Goal: Task Accomplishment & Management: Manage account settings

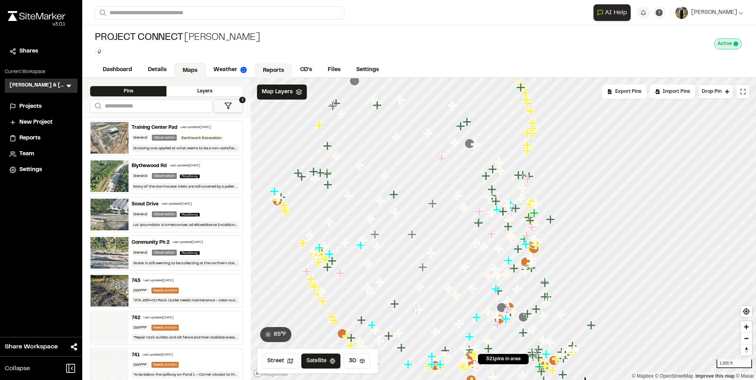
click at [265, 68] on link "Reports" at bounding box center [274, 70] width 38 height 15
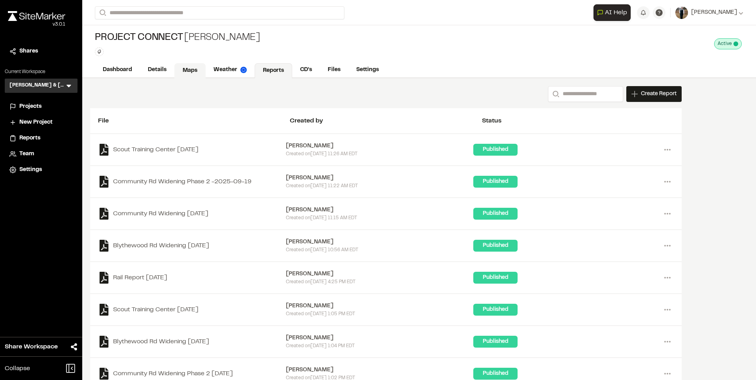
click at [205, 65] on link "Maps" at bounding box center [189, 70] width 31 height 15
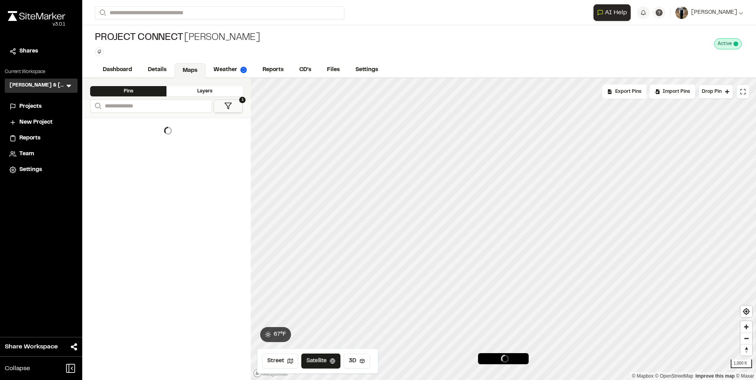
click at [229, 103] on icon at bounding box center [228, 106] width 8 height 8
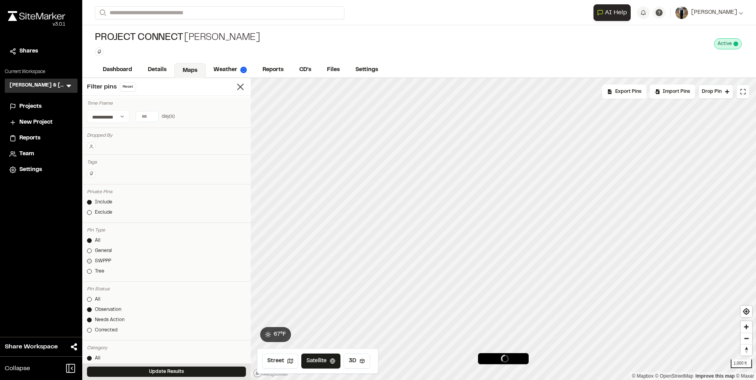
click at [96, 259] on div "SWPPP" at bounding box center [103, 261] width 16 height 7
click at [93, 300] on link "All" at bounding box center [166, 299] width 159 height 7
click at [143, 117] on input "number" at bounding box center [147, 116] width 22 height 10
type input "**"
click at [202, 113] on div "**********" at bounding box center [166, 116] width 159 height 13
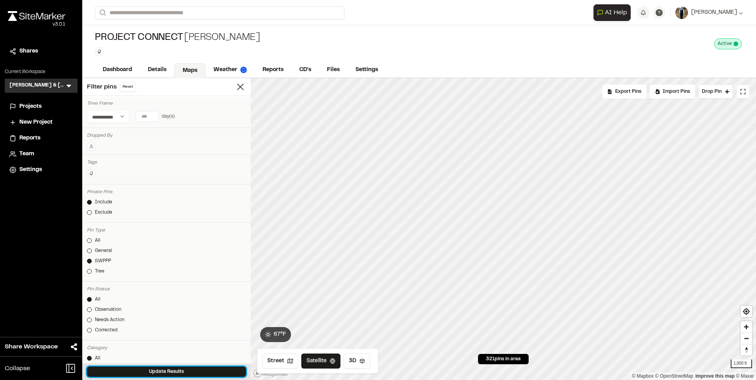
click at [156, 367] on button "Update Results" at bounding box center [166, 372] width 159 height 10
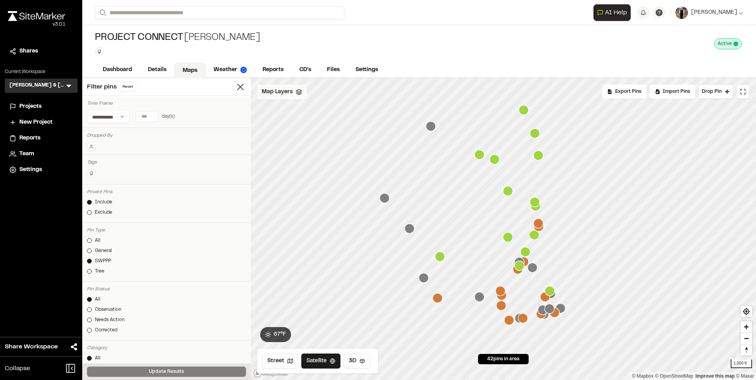
click at [294, 91] on div "Map Layers" at bounding box center [282, 92] width 50 height 15
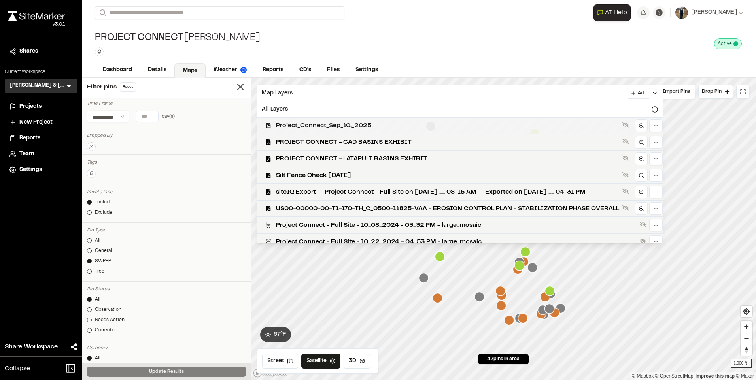
click at [303, 123] on span "Project_Connect_Sep_10,_2025" at bounding box center [447, 125] width 343 height 9
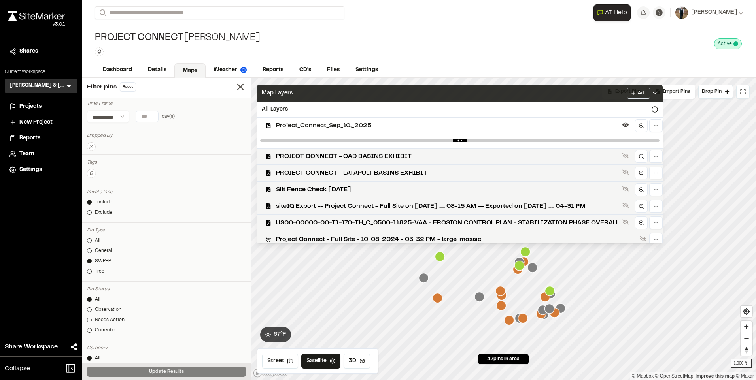
click at [311, 89] on div "Map Layers Add" at bounding box center [460, 93] width 406 height 17
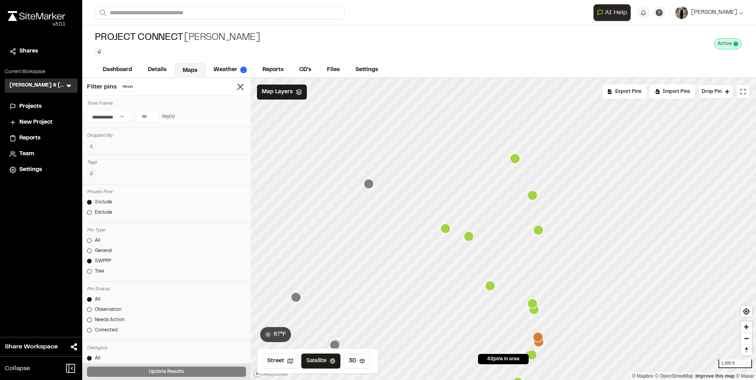
click at [370, 186] on icon "Map marker" at bounding box center [369, 184] width 10 height 10
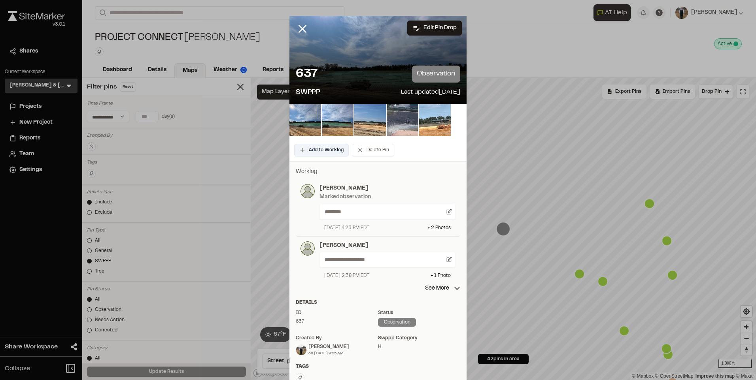
click at [302, 146] on button "Add to Worklog" at bounding box center [321, 150] width 55 height 13
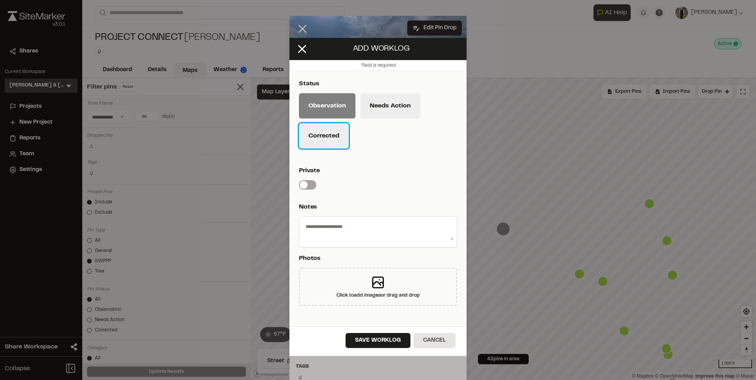
click at [306, 127] on button "Corrected" at bounding box center [324, 135] width 50 height 25
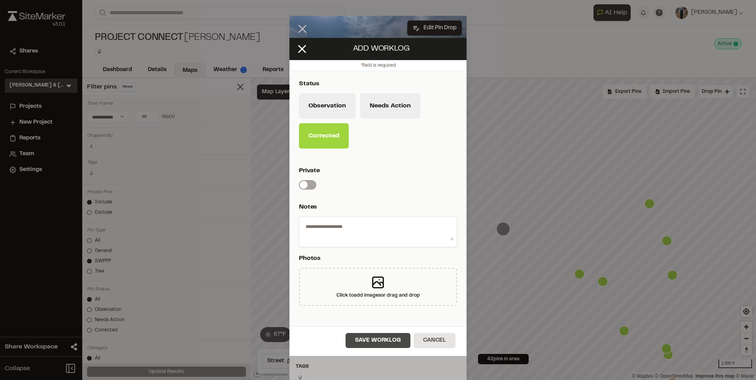
click at [379, 341] on button "Save Worklog" at bounding box center [377, 340] width 65 height 15
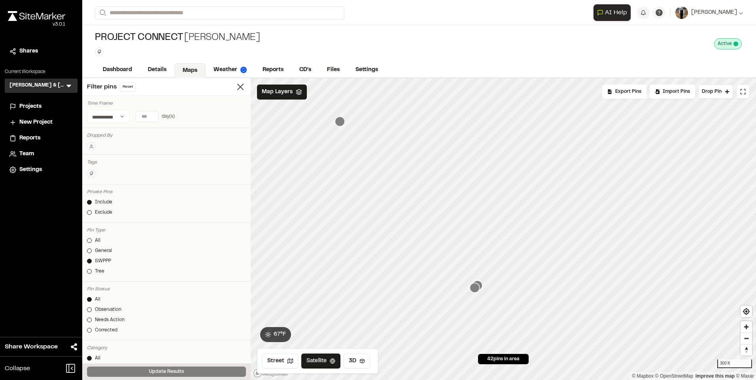
click at [342, 124] on icon "Map marker" at bounding box center [340, 122] width 10 height 10
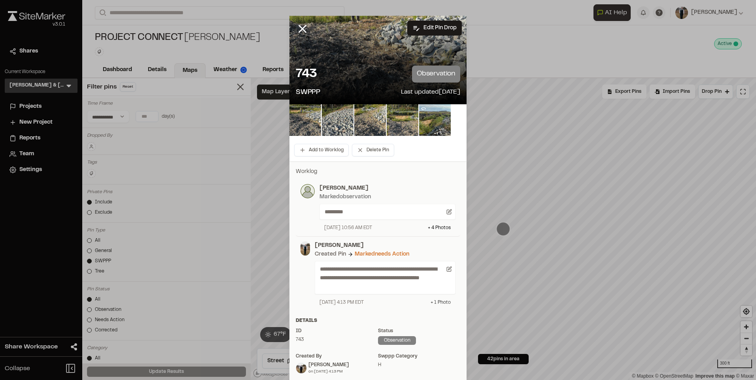
click at [441, 301] on div "+ 1 Photo" at bounding box center [440, 302] width 20 height 7
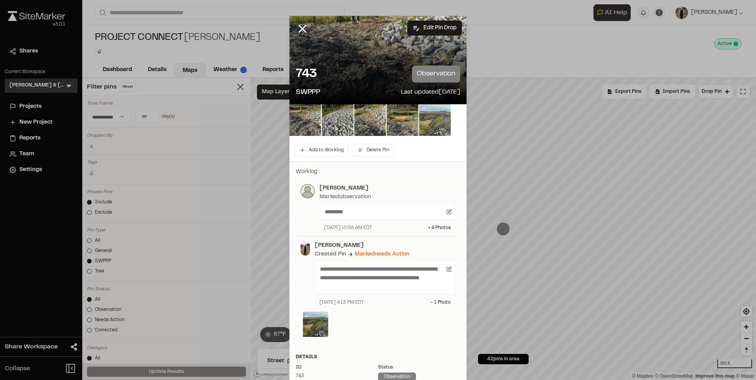
click at [429, 133] on img at bounding box center [435, 120] width 32 height 32
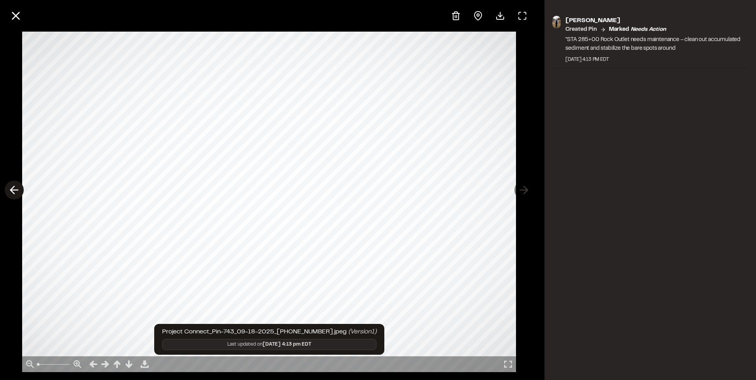
click at [12, 188] on polyline at bounding box center [13, 191] width 4 height 8
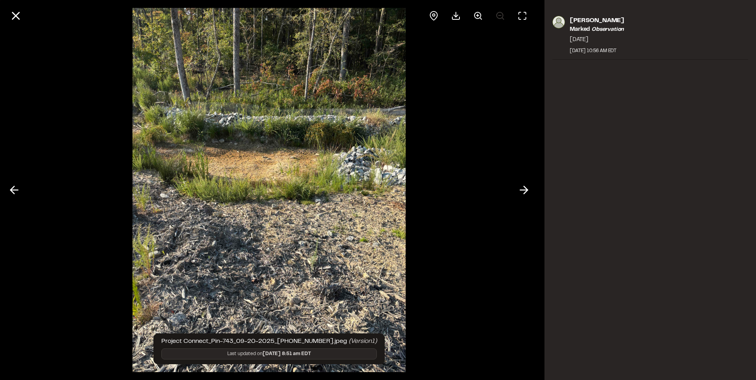
click at [1, 191] on div at bounding box center [269, 190] width 538 height 380
click at [15, 184] on icon at bounding box center [14, 189] width 13 height 13
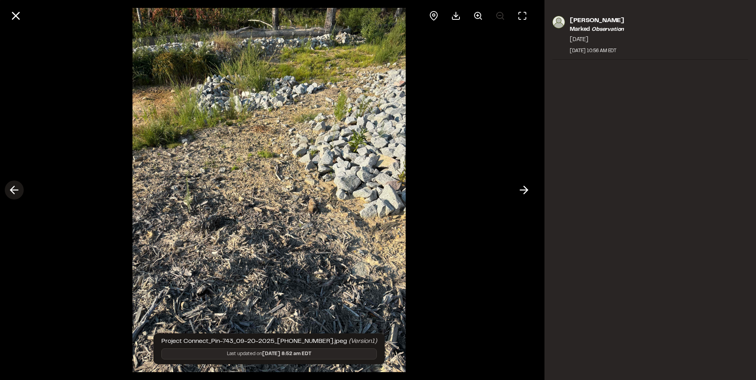
click at [15, 184] on icon at bounding box center [14, 189] width 13 height 13
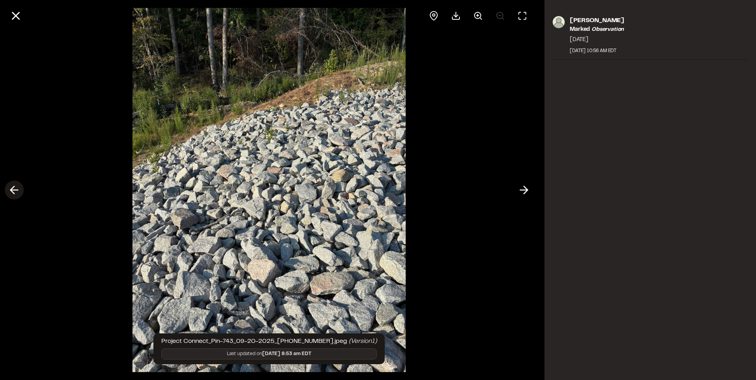
click at [15, 184] on icon at bounding box center [14, 189] width 13 height 13
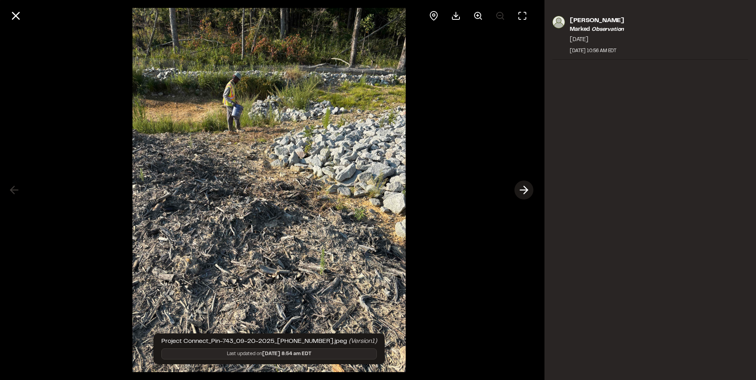
click at [523, 191] on icon at bounding box center [523, 189] width 13 height 13
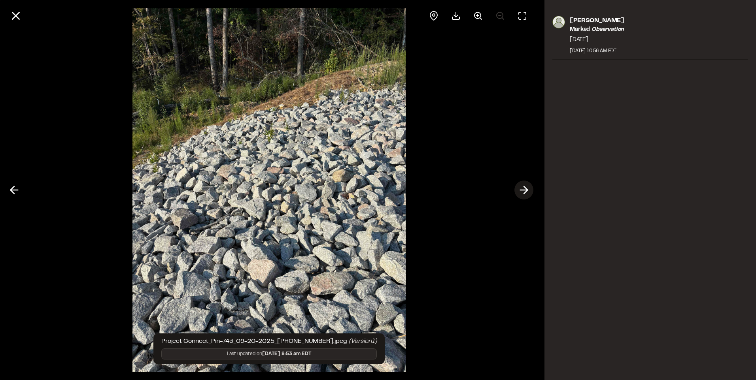
click at [523, 191] on icon at bounding box center [523, 189] width 13 height 13
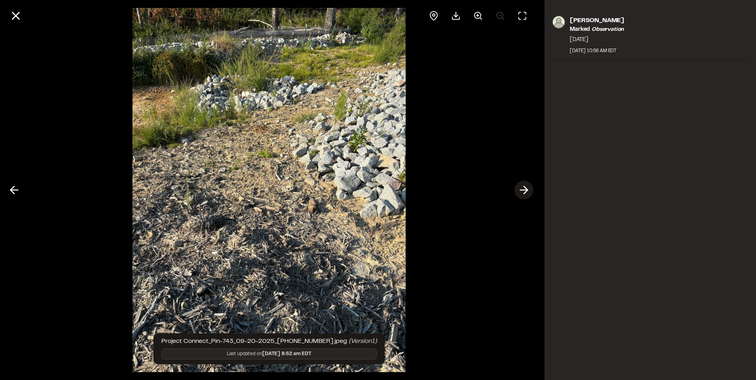
click at [523, 191] on icon at bounding box center [523, 189] width 13 height 13
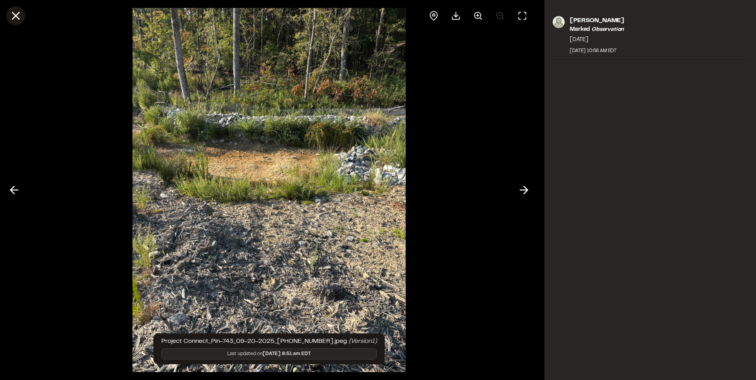
click at [19, 20] on icon at bounding box center [15, 15] width 13 height 13
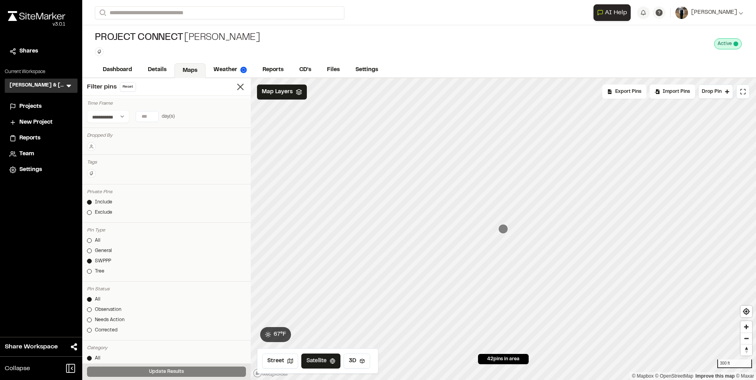
click at [240, 92] on div "Filter pins Reset" at bounding box center [166, 87] width 168 height 18
click at [238, 87] on line at bounding box center [241, 87] width 6 height 6
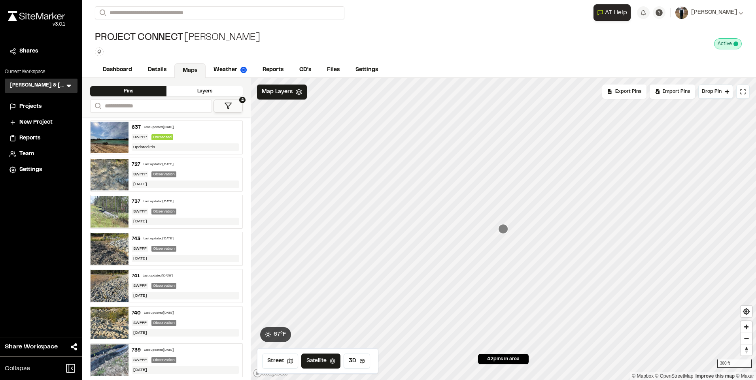
click at [171, 206] on div "737 Last updated [DATE] SWPPP Observation [DATE]" at bounding box center [185, 211] width 114 height 33
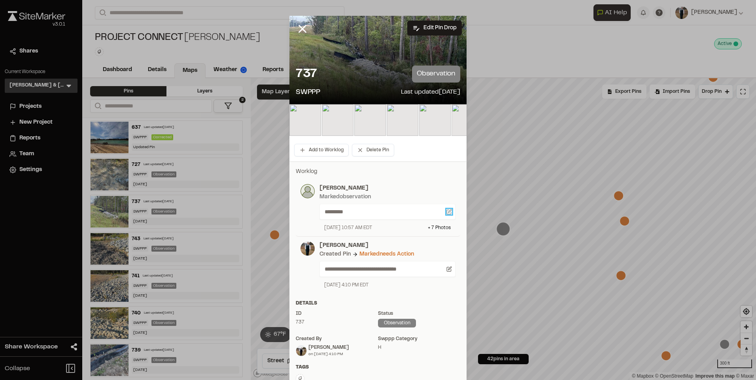
click at [448, 212] on icon at bounding box center [449, 210] width 3 height 3
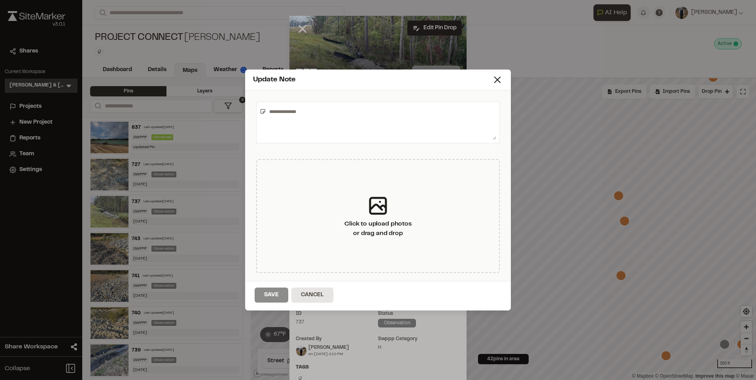
type textarea "*********"
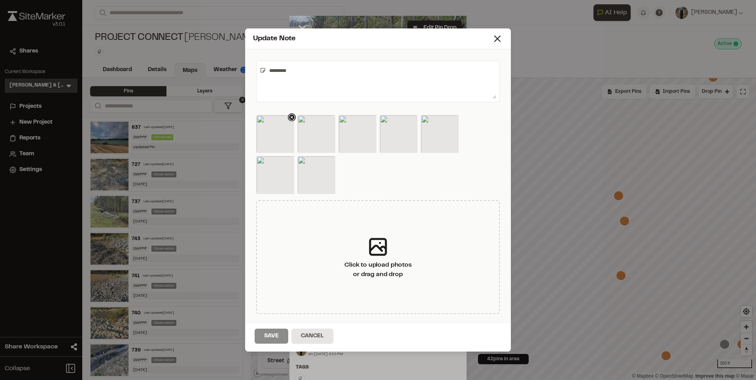
click at [289, 119] on icon at bounding box center [292, 117] width 8 height 8
click at [329, 119] on icon at bounding box center [333, 117] width 8 height 8
click at [372, 118] on icon at bounding box center [373, 117] width 3 height 3
click at [411, 119] on icon at bounding box center [415, 117] width 8 height 8
click at [455, 118] on icon at bounding box center [456, 117] width 3 height 3
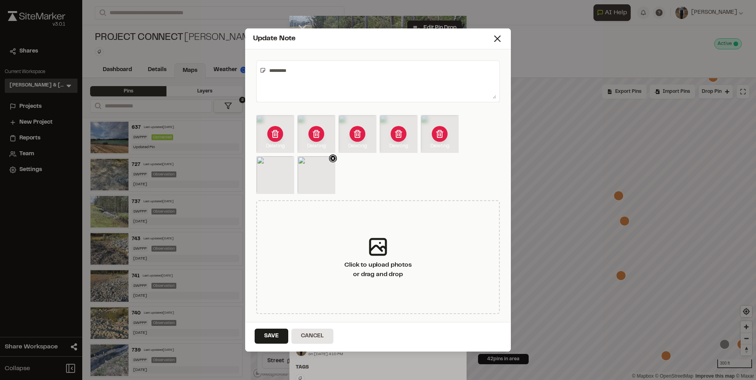
click at [331, 159] on icon at bounding box center [332, 158] width 3 height 3
click at [288, 162] on icon at bounding box center [292, 159] width 8 height 8
drag, startPoint x: 316, startPoint y: 70, endPoint x: 256, endPoint y: 75, distance: 60.3
click at [256, 75] on div "*********" at bounding box center [377, 81] width 243 height 42
click at [265, 335] on button "Save" at bounding box center [272, 336] width 34 height 15
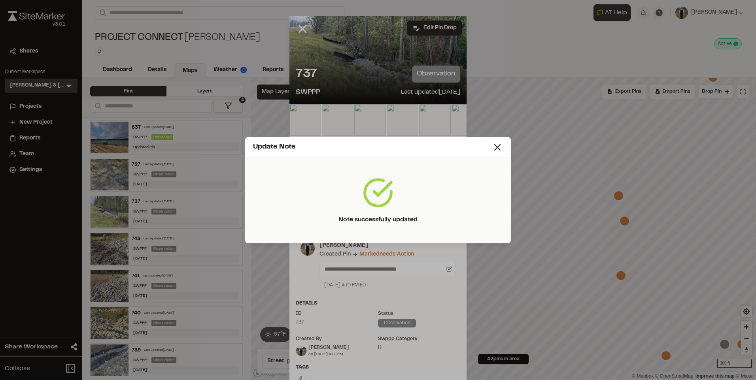
click at [499, 145] on icon at bounding box center [497, 147] width 11 height 11
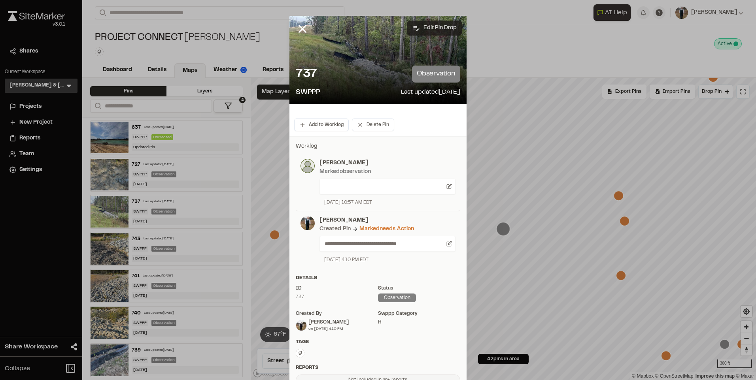
click at [427, 23] on button "Edit Pin Drop" at bounding box center [434, 28] width 55 height 15
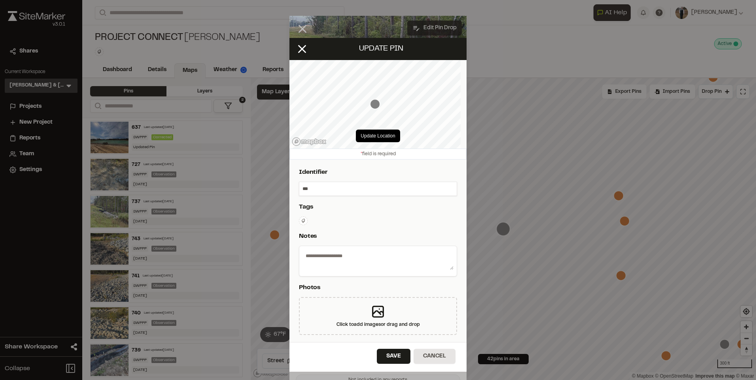
type textarea "**********"
select select "****"
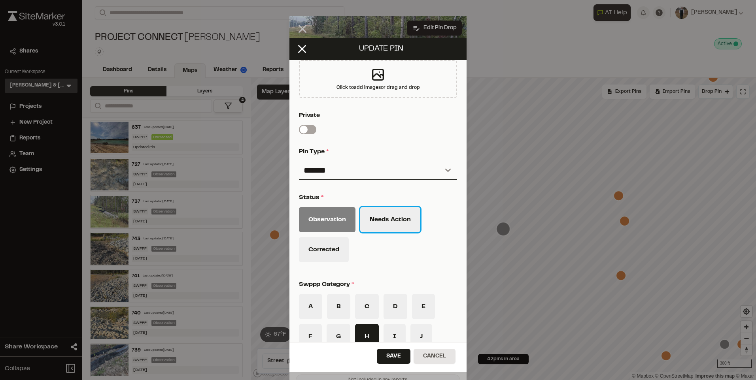
click at [392, 223] on button "Needs Action" at bounding box center [390, 219] width 60 height 25
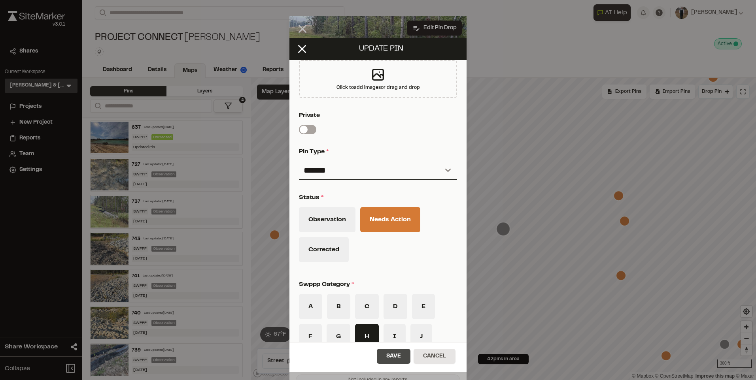
click at [388, 357] on button "Save" at bounding box center [394, 356] width 34 height 15
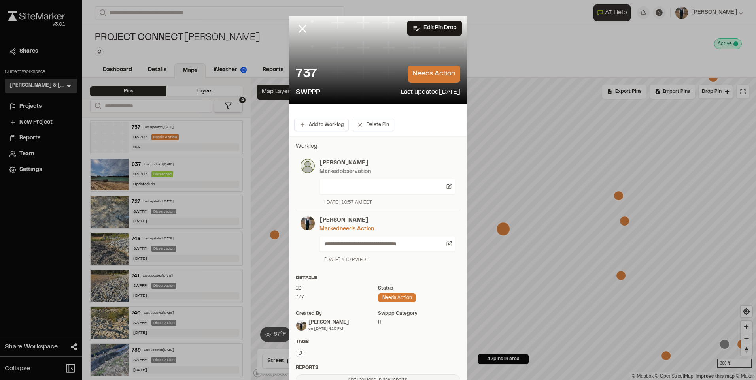
click at [458, 265] on div "**********" at bounding box center [377, 264] width 177 height 256
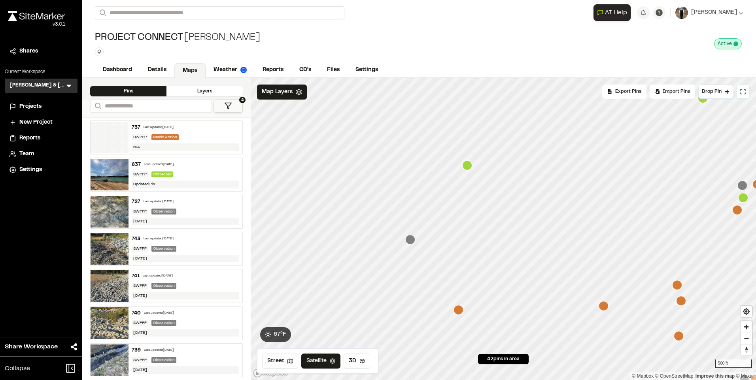
click at [415, 242] on icon "Map marker" at bounding box center [410, 240] width 10 height 10
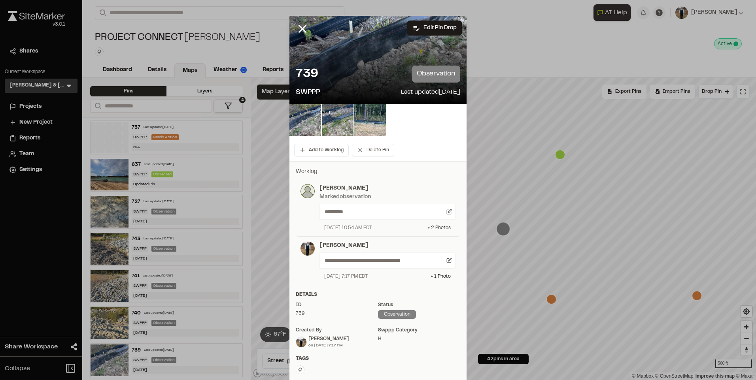
click at [428, 230] on div "+ 2 Photo s" at bounding box center [438, 228] width 23 height 7
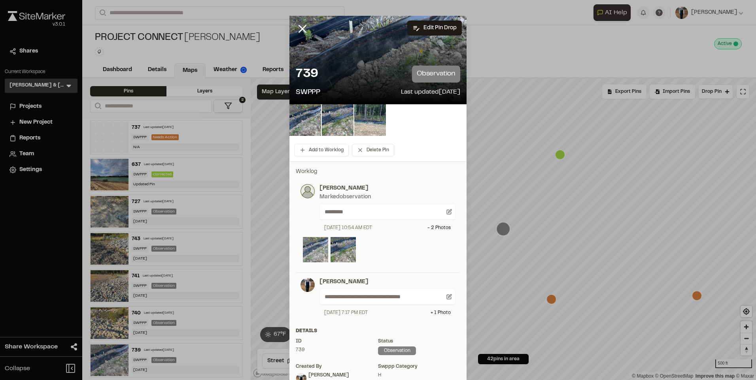
click at [314, 251] on img at bounding box center [315, 249] width 25 height 25
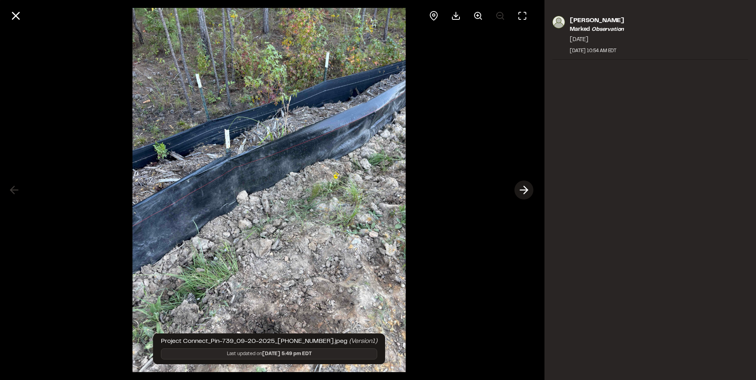
click at [526, 191] on polyline at bounding box center [526, 191] width 4 height 8
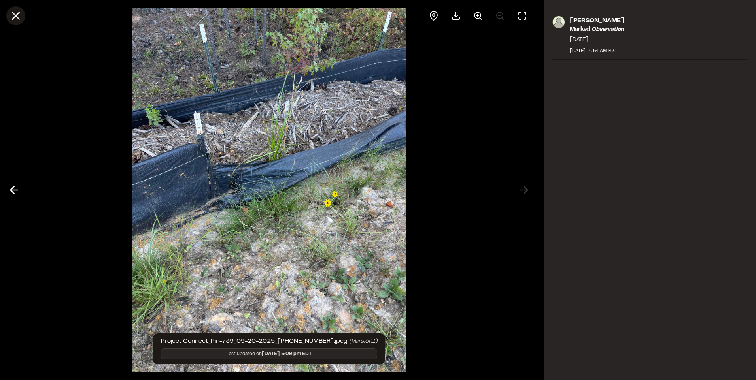
click at [17, 17] on line at bounding box center [16, 16] width 7 height 7
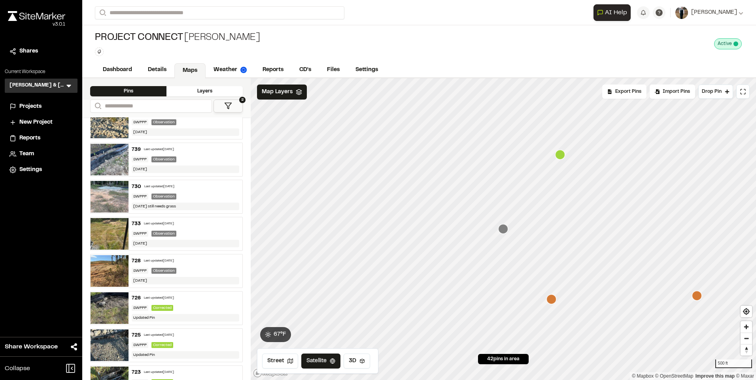
scroll to position [198, 0]
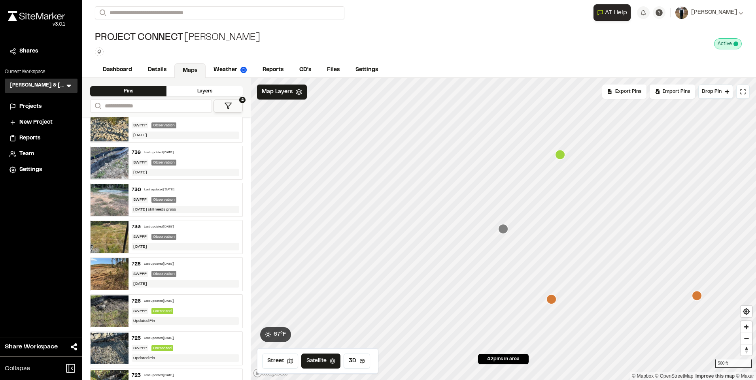
click at [185, 225] on div "733 Last updated [DATE]" at bounding box center [186, 227] width 108 height 7
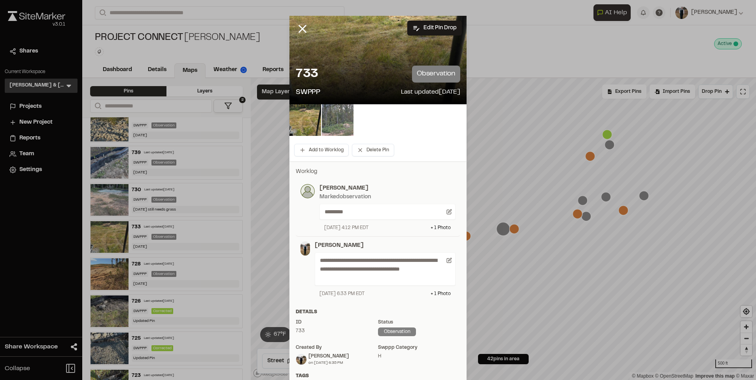
click at [330, 135] on img at bounding box center [338, 120] width 32 height 32
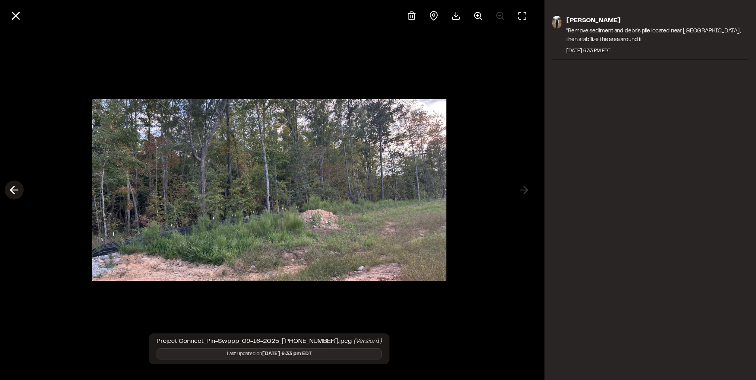
click at [12, 189] on polyline at bounding box center [13, 191] width 4 height 8
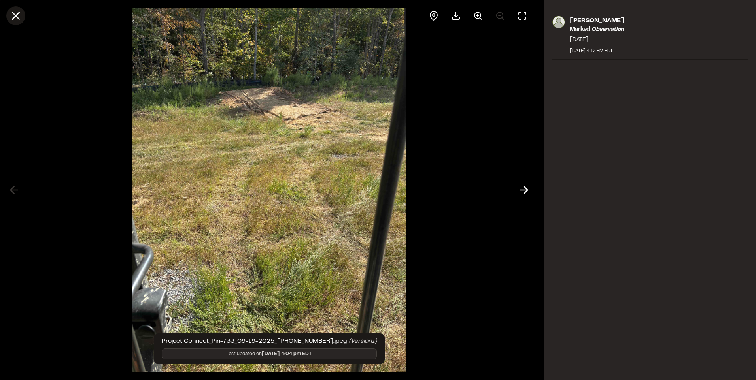
click at [20, 17] on icon at bounding box center [15, 15] width 13 height 13
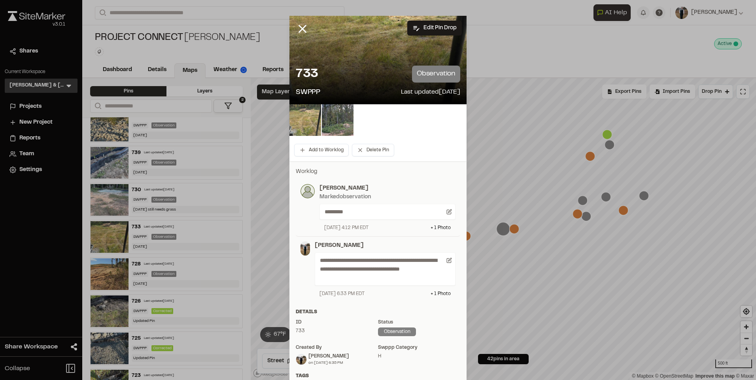
click at [309, 110] on img at bounding box center [305, 120] width 32 height 32
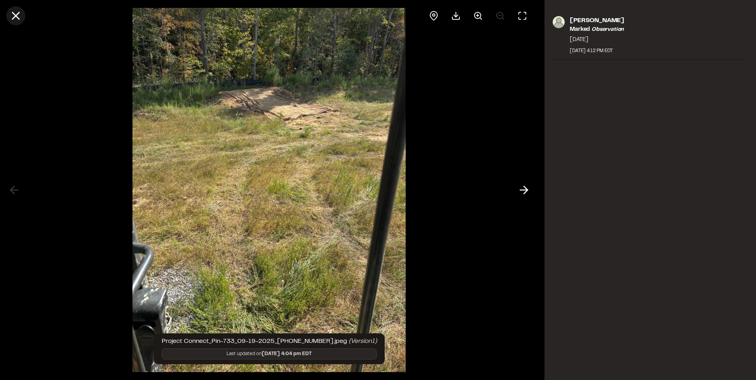
click at [16, 15] on line at bounding box center [16, 16] width 7 height 7
